Goal: Task Accomplishment & Management: Manage account settings

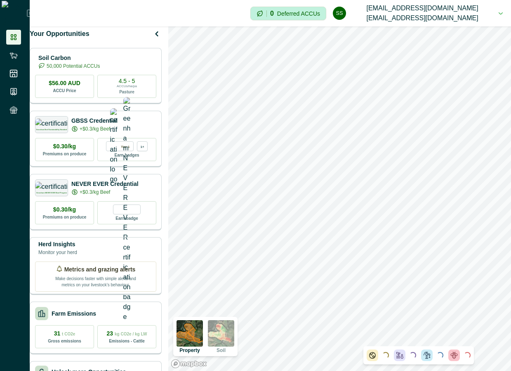
click at [234, 338] on img at bounding box center [221, 333] width 26 height 26
click at [231, 336] on img at bounding box center [221, 333] width 26 height 26
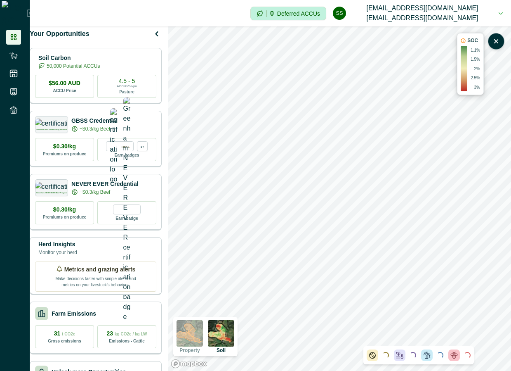
click at [476, 86] on p "3%" at bounding box center [478, 87] width 6 height 6
drag, startPoint x: 476, startPoint y: 86, endPoint x: 476, endPoint y: 47, distance: 38.8
click at [476, 47] on div "1.1% 1.5% 2% 2.5% 3%" at bounding box center [475, 68] width 9 height 43
click at [476, 47] on p "1.1%" at bounding box center [475, 50] width 9 height 6
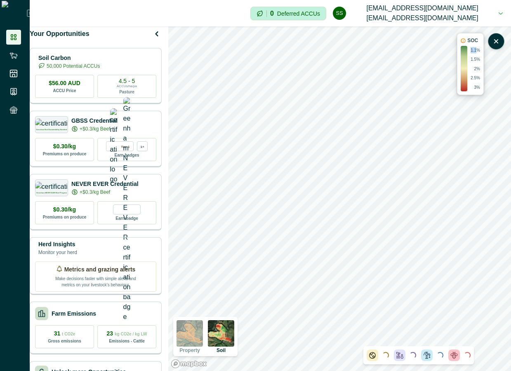
click at [476, 47] on p "1.1%" at bounding box center [475, 50] width 9 height 6
drag, startPoint x: 476, startPoint y: 47, endPoint x: 479, endPoint y: 92, distance: 45.1
click at [479, 92] on div "SOC 1.1% 1.5% 2% 2.5% 3%" at bounding box center [470, 64] width 27 height 62
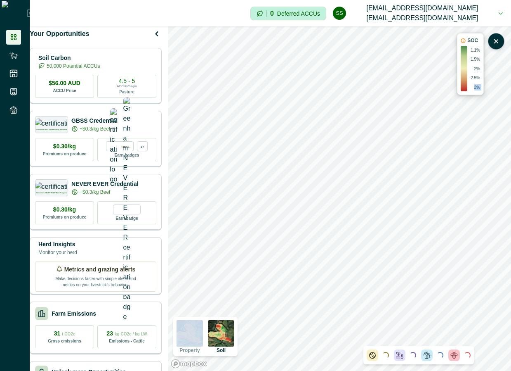
click at [479, 92] on div "SOC 1.1% 1.5% 2% 2.5% 3%" at bounding box center [470, 64] width 27 height 62
drag, startPoint x: 479, startPoint y: 92, endPoint x: 480, endPoint y: 49, distance: 43.4
click at [480, 49] on div "SOC 1.1% 1.5% 2% 2.5% 3%" at bounding box center [470, 64] width 27 height 62
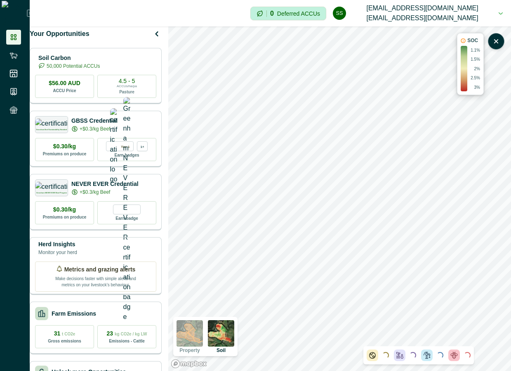
click at [480, 49] on div "SOC 1.1% 1.5% 2% 2.5% 3%" at bounding box center [470, 64] width 27 height 62
click at [471, 49] on p "1.1%" at bounding box center [475, 50] width 9 height 6
drag, startPoint x: 471, startPoint y: 49, endPoint x: 475, endPoint y: 86, distance: 36.9
click at [475, 86] on div "1.1% 1.5% 2% 2.5% 3%" at bounding box center [475, 68] width 9 height 43
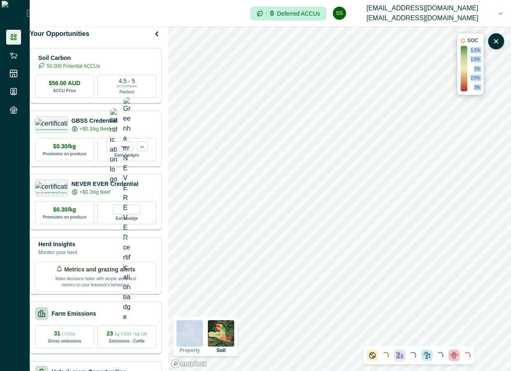
click at [475, 86] on p "3%" at bounding box center [478, 87] width 6 height 6
click at [499, 41] on icon "button" at bounding box center [496, 41] width 8 height 8
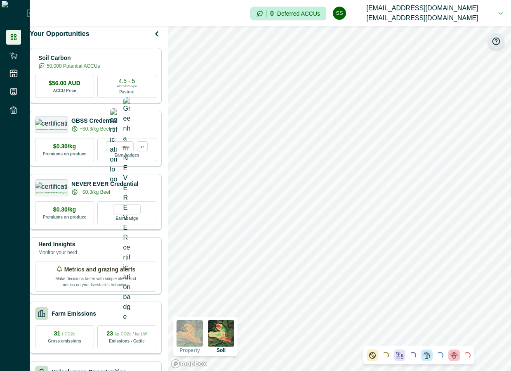
click at [499, 44] on icon "button" at bounding box center [496, 41] width 7 height 7
click at [494, 42] on icon "button" at bounding box center [496, 41] width 8 height 8
click at [477, 66] on p "2%" at bounding box center [478, 69] width 6 height 6
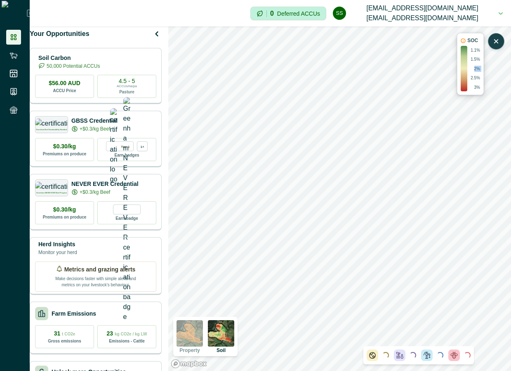
click at [477, 66] on p "2%" at bounding box center [478, 69] width 6 height 6
click at [477, 78] on p "2.5%" at bounding box center [475, 78] width 9 height 6
drag, startPoint x: 477, startPoint y: 78, endPoint x: 477, endPoint y: 56, distance: 22.3
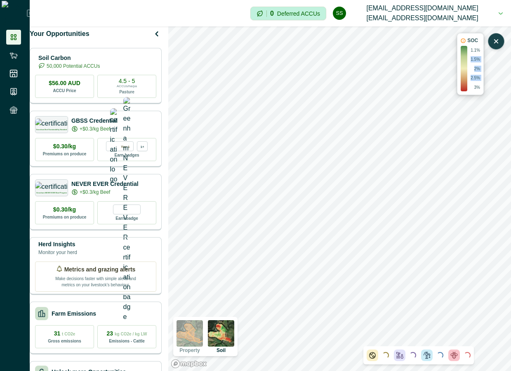
click at [477, 56] on div "1.1% 1.5% 2% 2.5% 3%" at bounding box center [475, 68] width 9 height 43
click at [478, 89] on p "3%" at bounding box center [478, 87] width 6 height 6
drag, startPoint x: 478, startPoint y: 89, endPoint x: 477, endPoint y: 45, distance: 44.2
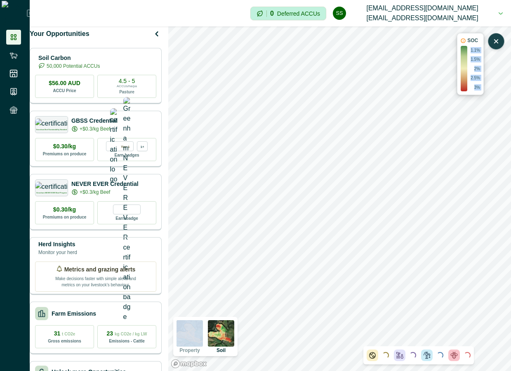
click at [477, 45] on div "SOC 1.1% 1.5% 2% 2.5% 3%" at bounding box center [470, 64] width 27 height 62
click at [498, 42] on icon "button" at bounding box center [496, 41] width 8 height 8
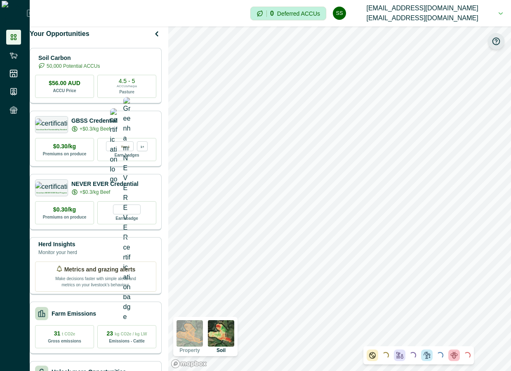
click at [498, 42] on icon "button" at bounding box center [496, 41] width 8 height 8
click at [497, 39] on icon "button" at bounding box center [496, 41] width 8 height 8
click at [497, 42] on icon "button" at bounding box center [496, 41] width 3 height 3
click at [497, 42] on icon "button" at bounding box center [496, 41] width 8 height 8
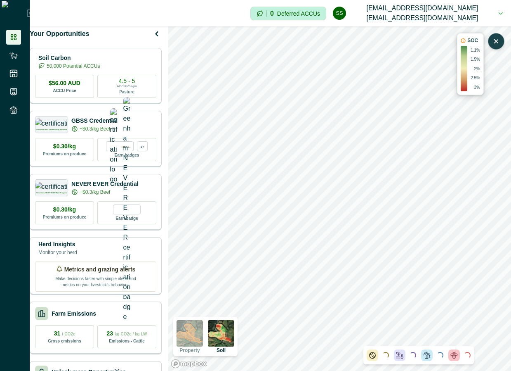
click at [497, 42] on icon "button" at bounding box center [496, 41] width 3 height 3
click at [497, 43] on icon "button" at bounding box center [496, 41] width 8 height 8
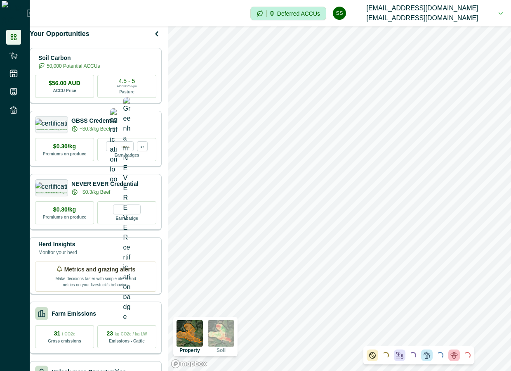
click at [234, 341] on img at bounding box center [221, 333] width 26 height 26
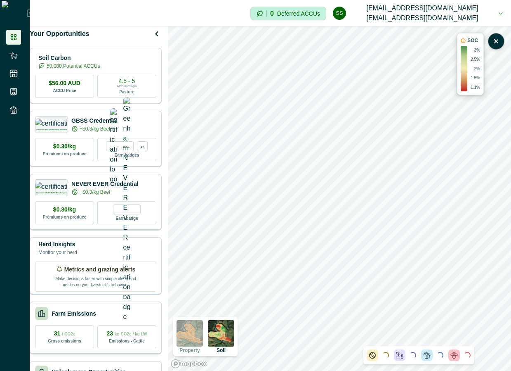
click at [481, 11] on button "ss scp@agriprove.io scp@agriprove.io" at bounding box center [418, 13] width 170 height 26
click at [424, 39] on button "Sign out" at bounding box center [437, 40] width 92 height 14
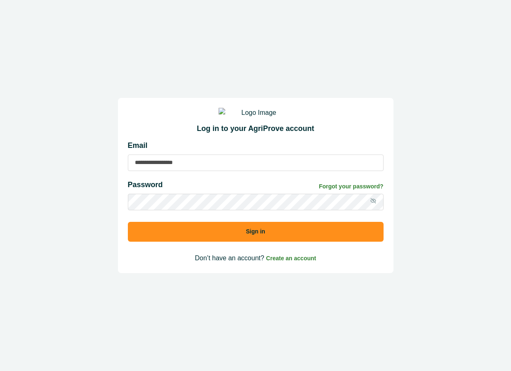
click at [182, 188] on div "Password Forgot your password?" at bounding box center [256, 186] width 256 height 14
click at [178, 171] on input at bounding box center [256, 162] width 256 height 17
type input "**********"
click at [183, 232] on button "Sign in" at bounding box center [256, 232] width 256 height 20
